Goal: Navigation & Orientation: Find specific page/section

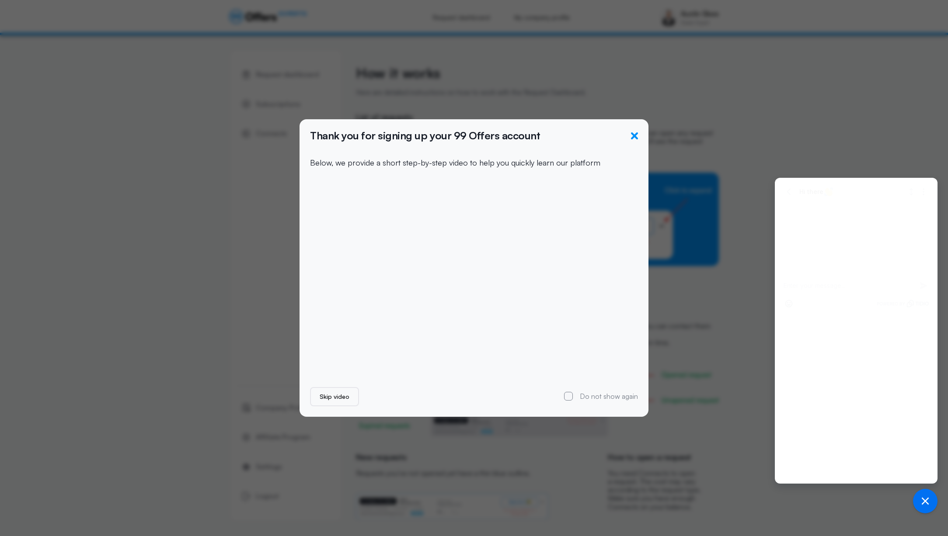
click at [636, 136] on icon "button" at bounding box center [634, 135] width 7 height 7
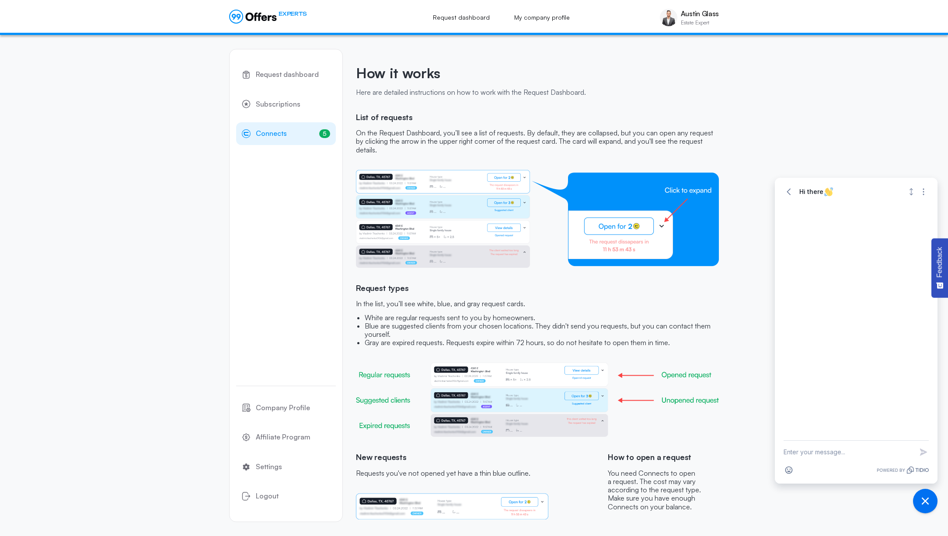
click at [286, 133] on link "5 Connects 5" at bounding box center [286, 133] width 100 height 23
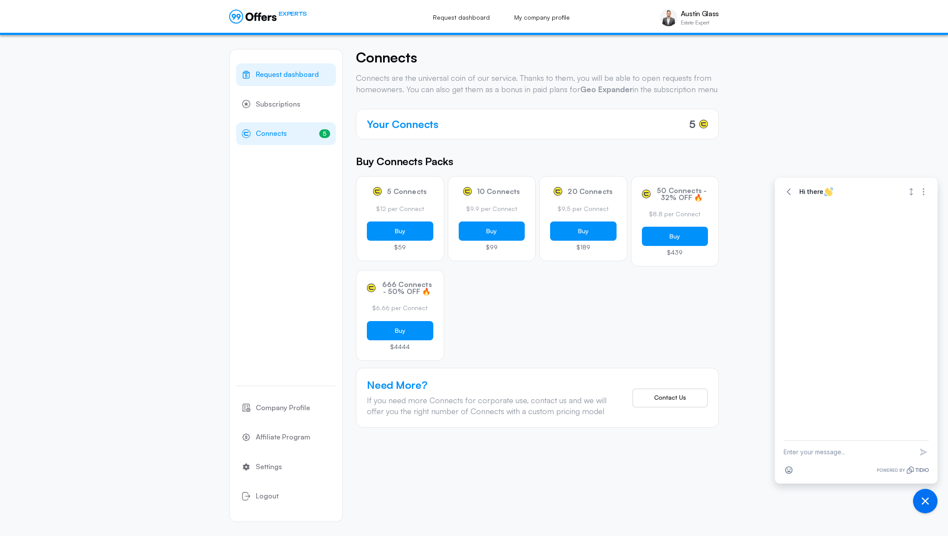
click at [277, 70] on span "Request dashboard" at bounding box center [287, 74] width 63 height 11
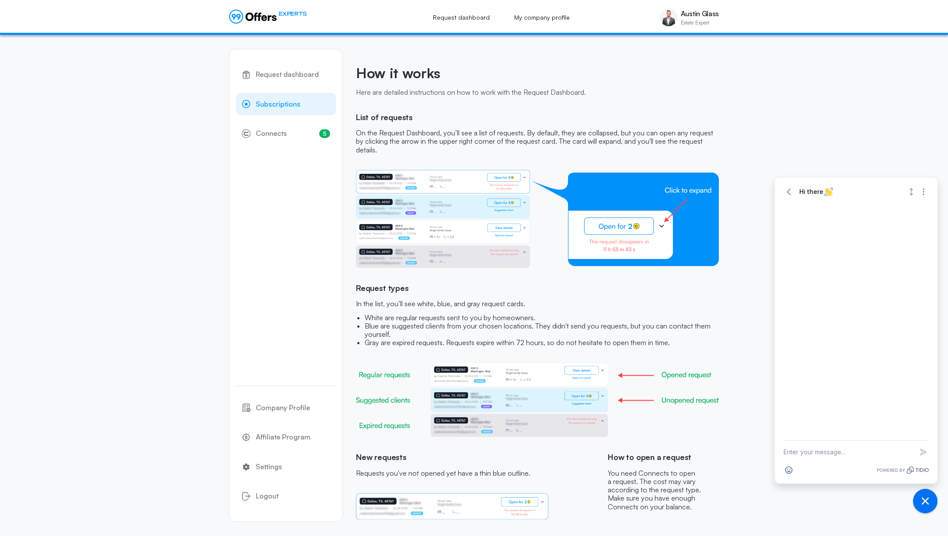
click at [275, 111] on link "Subscriptions" at bounding box center [286, 104] width 100 height 23
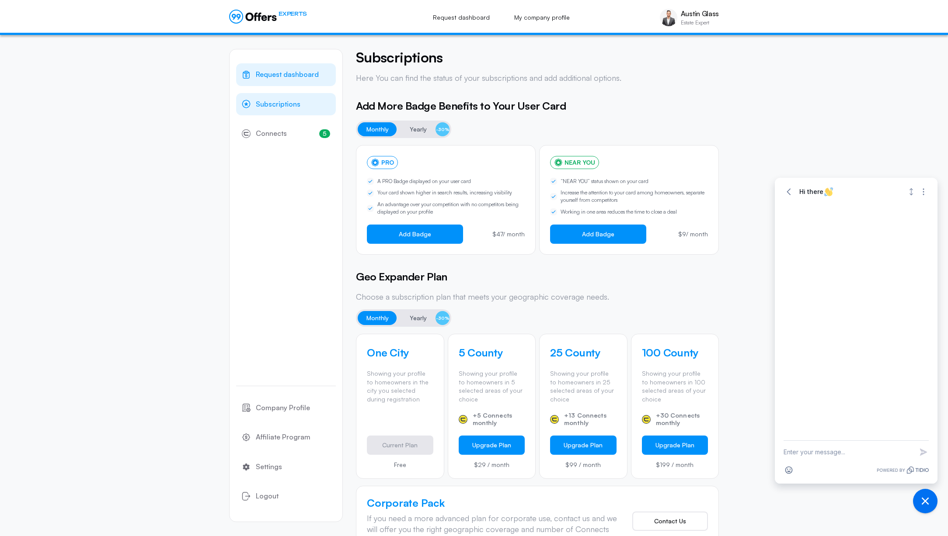
click at [279, 67] on link "Request dashboard" at bounding box center [286, 74] width 100 height 23
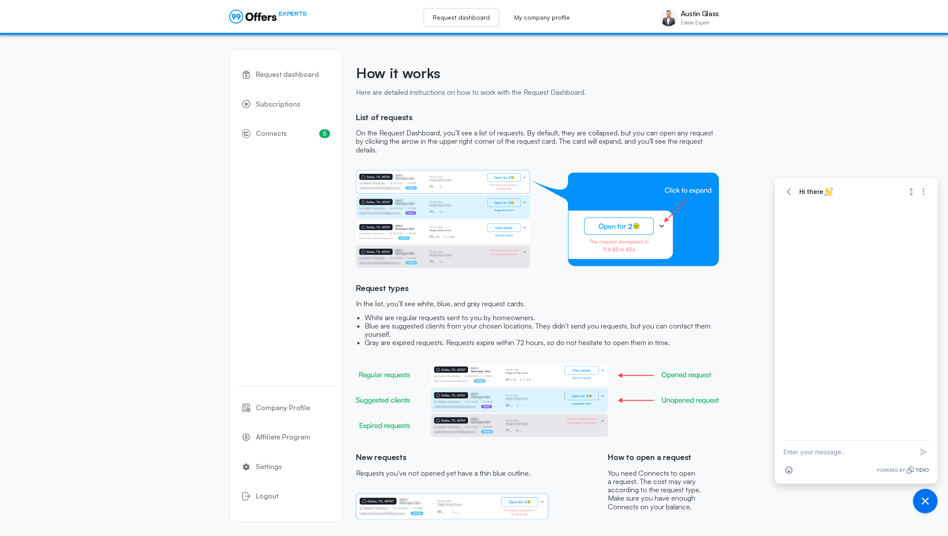
click at [452, 19] on link "Request dashboard" at bounding box center [461, 17] width 76 height 19
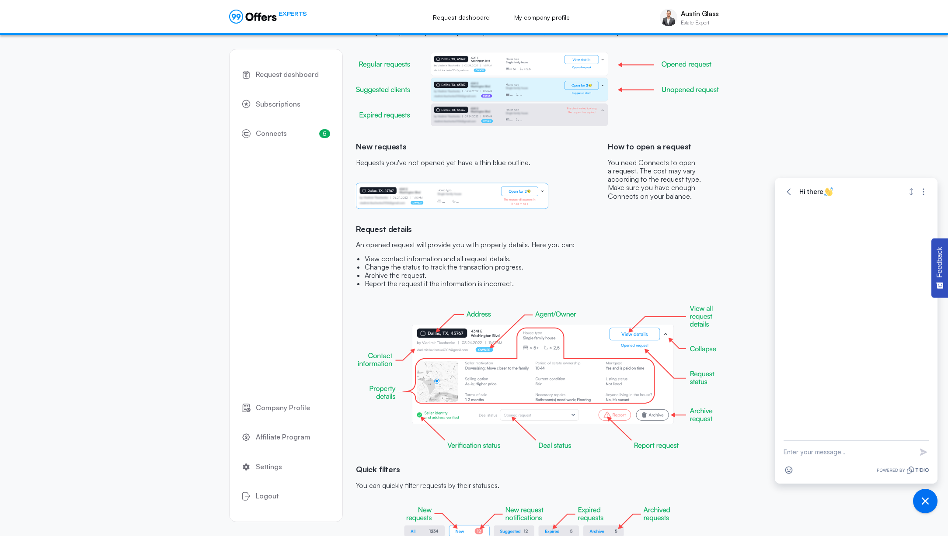
scroll to position [372, 0]
